Goal: Check status: Check status

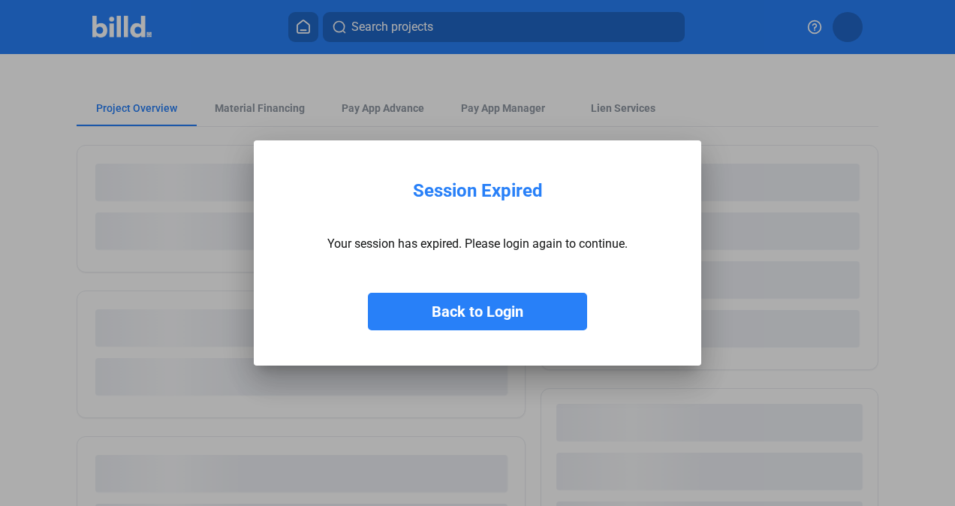
click at [412, 315] on button "Back to Login" at bounding box center [477, 312] width 219 height 38
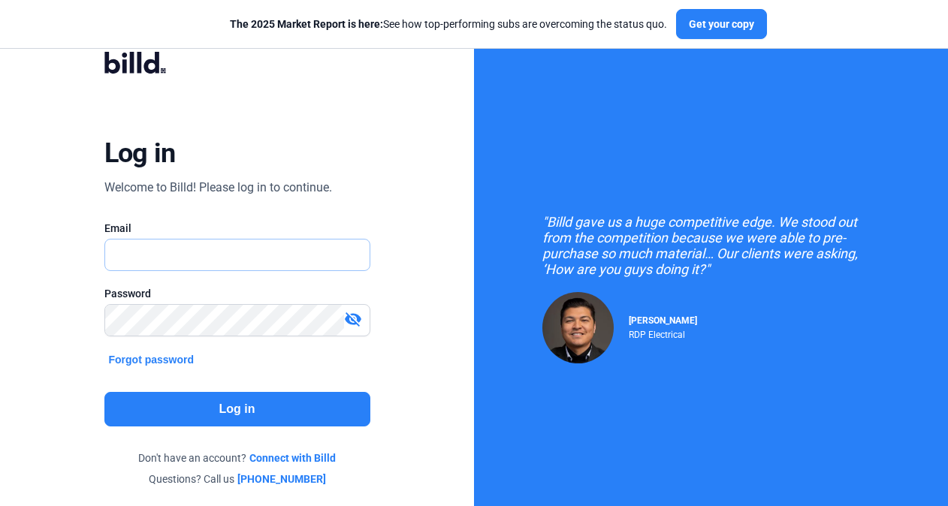
type input "[EMAIL_ADDRESS][DOMAIN_NAME]"
click at [207, 412] on button "Log in" at bounding box center [237, 409] width 266 height 35
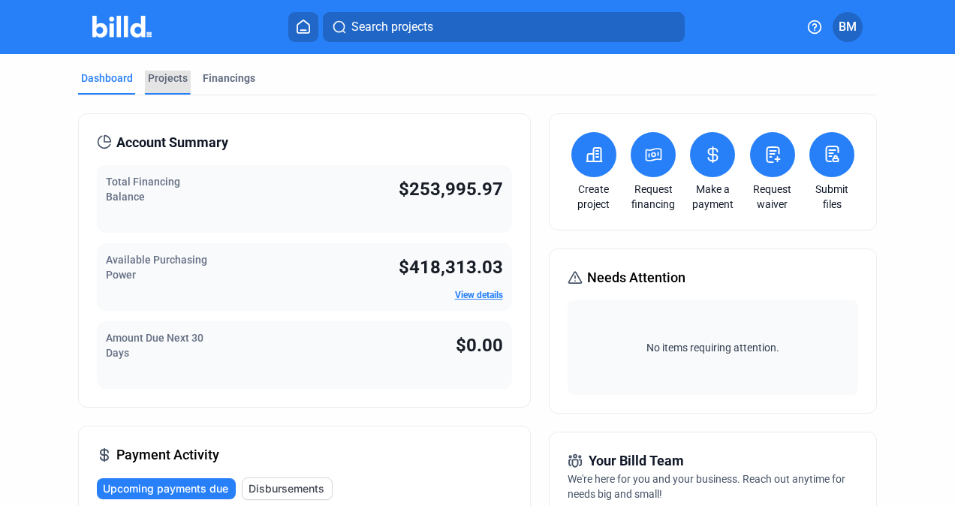
click at [172, 71] on div "Projects" at bounding box center [168, 78] width 40 height 15
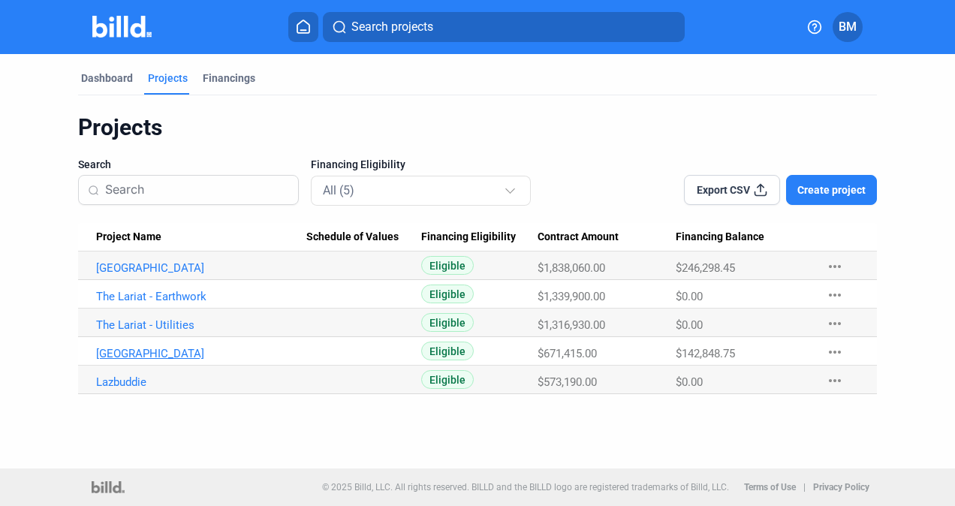
click at [143, 353] on link "[GEOGRAPHIC_DATA]" at bounding box center [201, 354] width 211 height 14
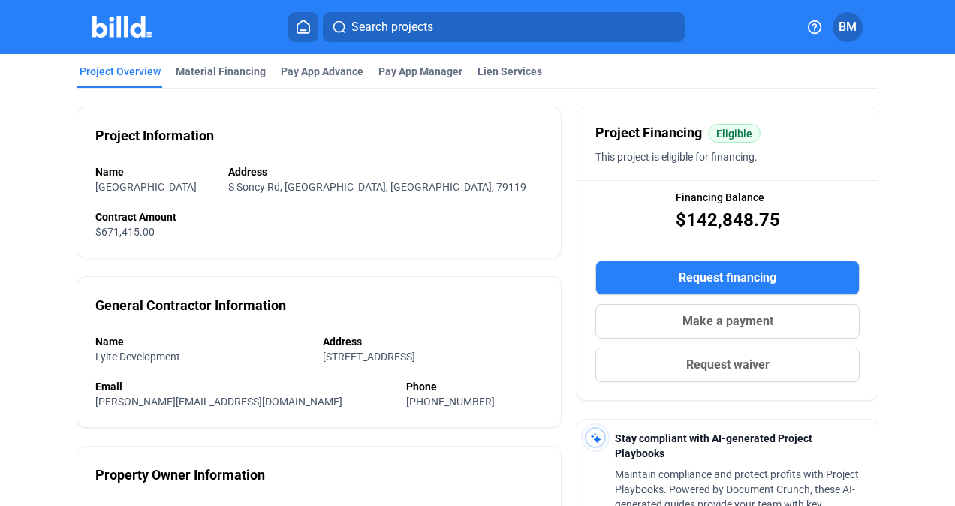
scroll to position [13, 0]
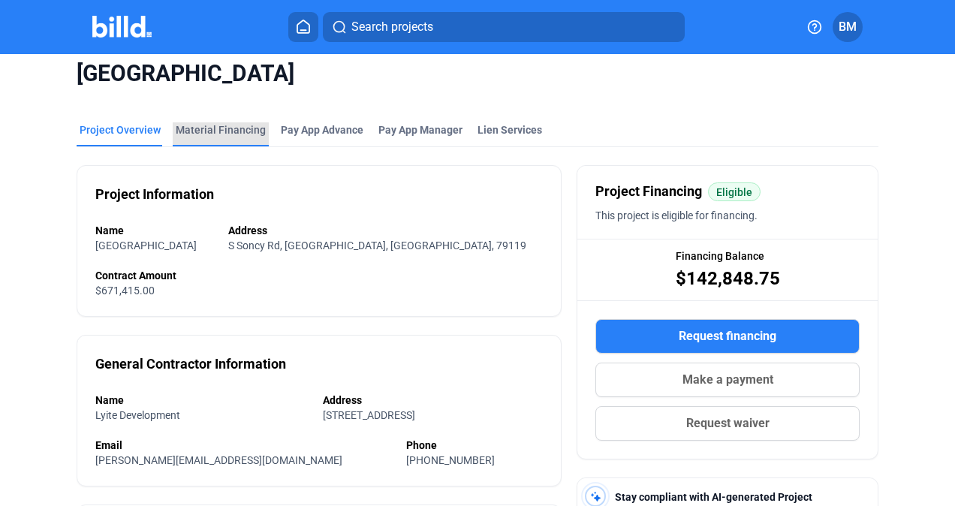
click at [234, 132] on div "Material Financing" at bounding box center [221, 129] width 90 height 15
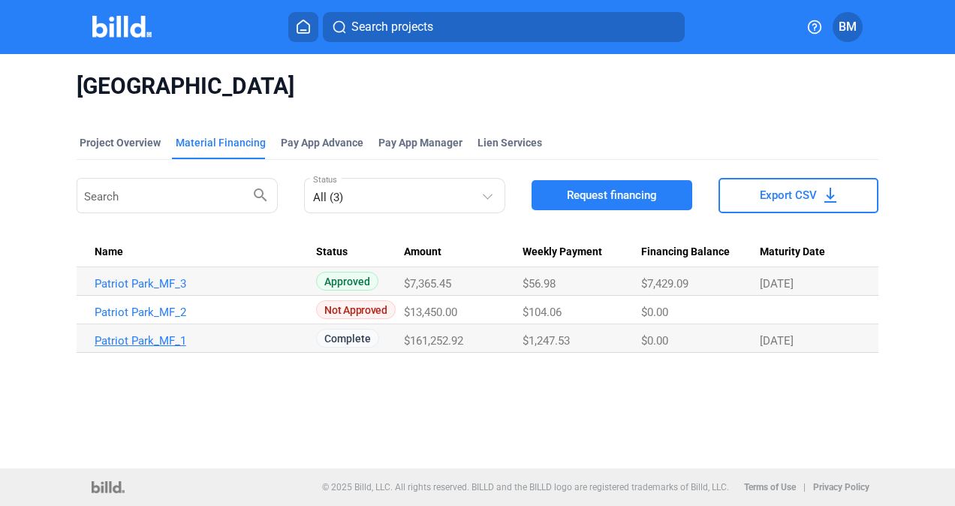
click at [128, 339] on link "Patriot Park_MF_1" at bounding box center [200, 341] width 211 height 14
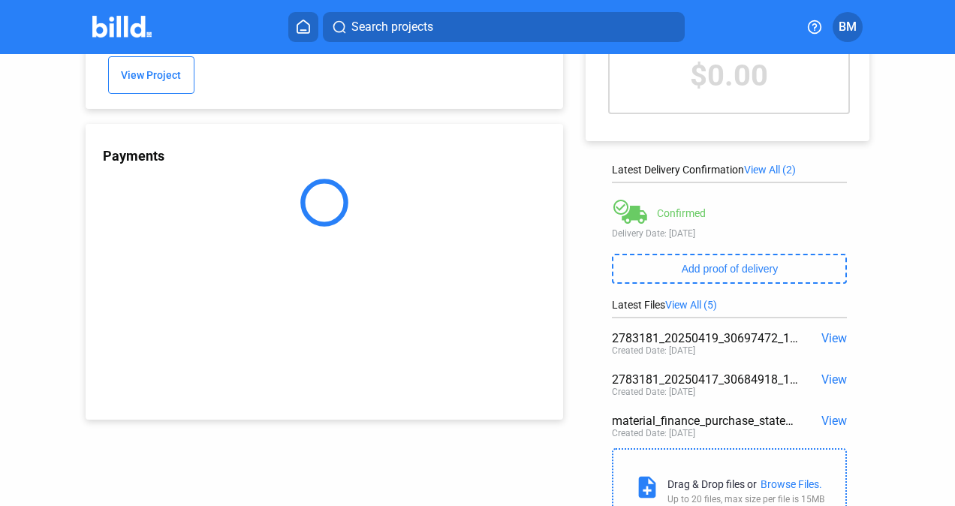
scroll to position [119, 0]
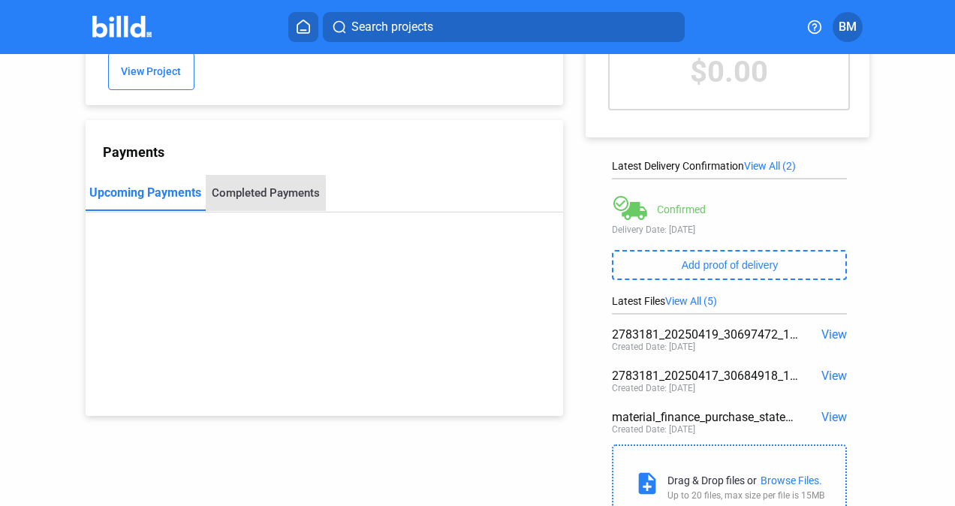
click at [230, 186] on div "Completed Payments" at bounding box center [266, 193] width 108 height 14
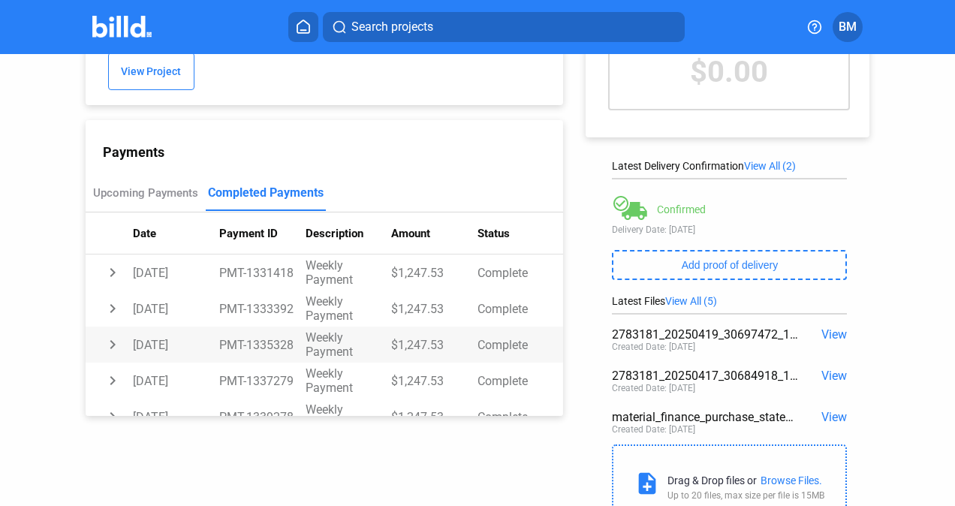
scroll to position [488, 0]
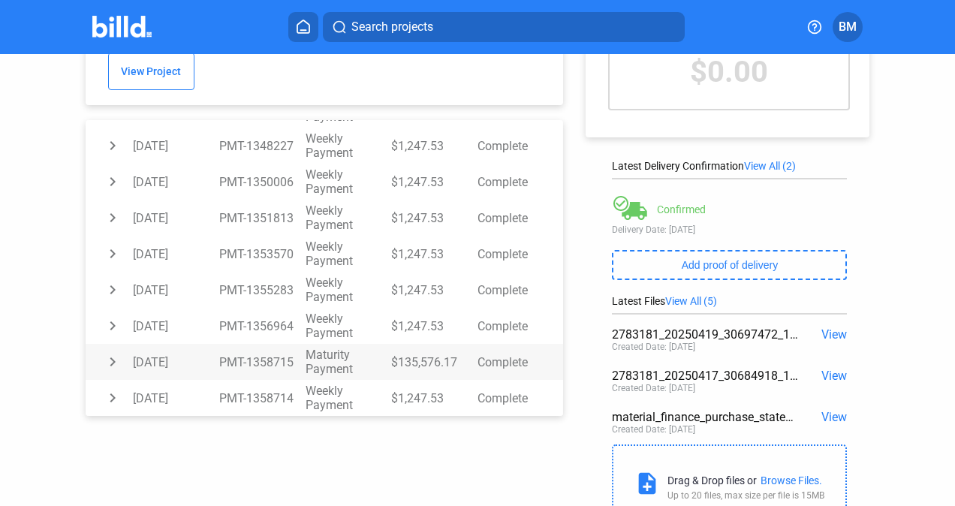
click at [119, 347] on td "chevron_right" at bounding box center [110, 362] width 48 height 36
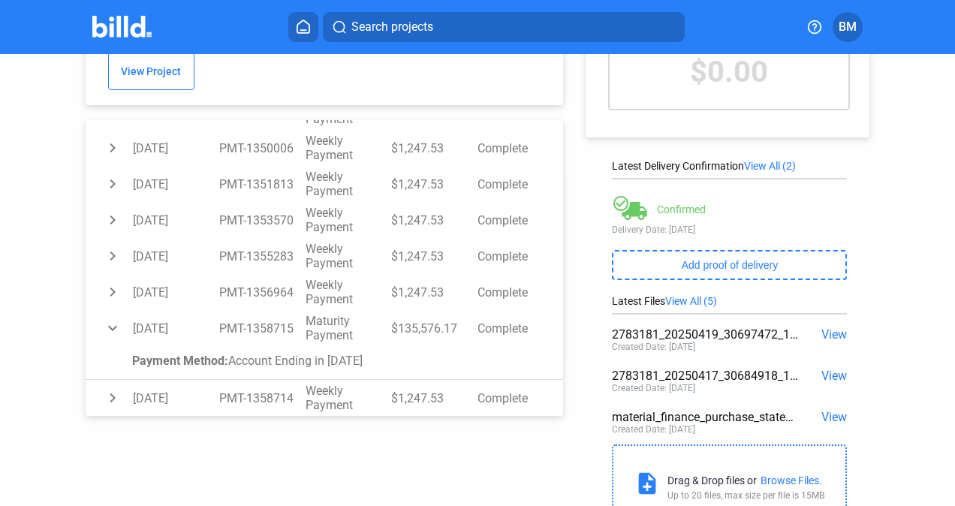
drag, startPoint x: 374, startPoint y: 353, endPoint x: 116, endPoint y: 348, distance: 257.6
click at [116, 348] on td "Payment Method: Account Ending in [DATE]" at bounding box center [325, 363] width 478 height 34
